Goal: Go to known website: Access a specific website the user already knows

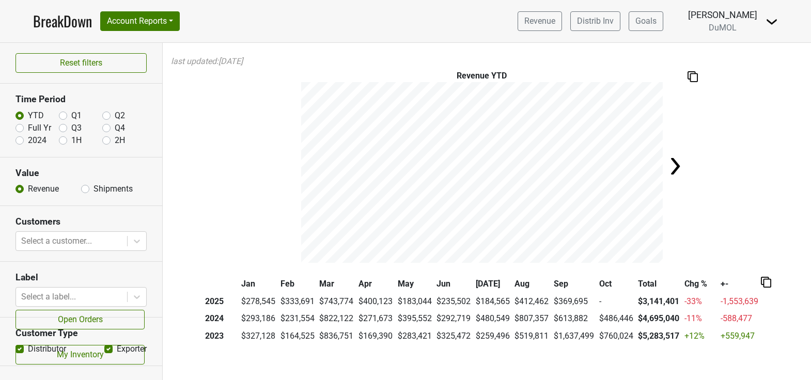
scroll to position [7835, 0]
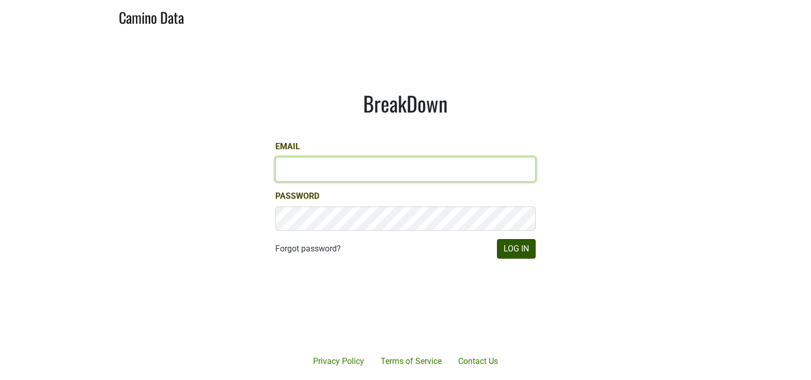
type input "[EMAIL_ADDRESS][DOMAIN_NAME]"
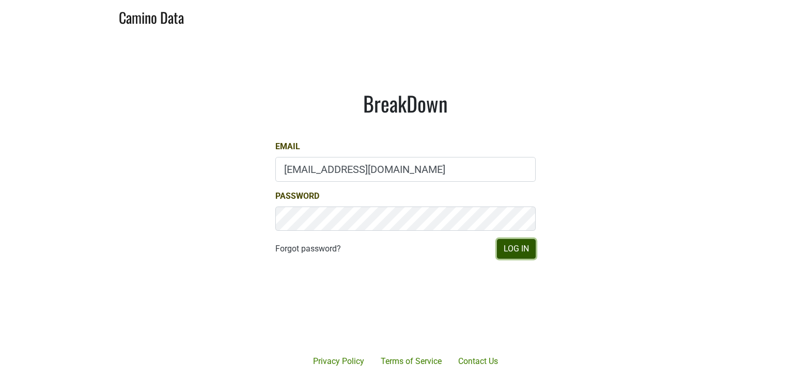
click at [519, 247] on button "Log In" at bounding box center [516, 249] width 39 height 20
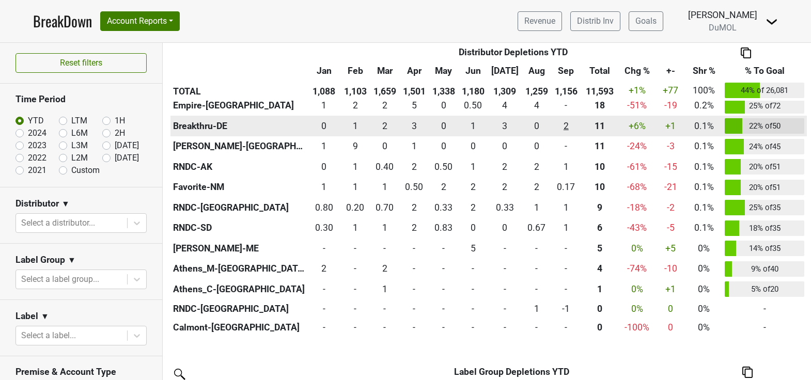
scroll to position [1111, 0]
